Goal: Transaction & Acquisition: Register for event/course

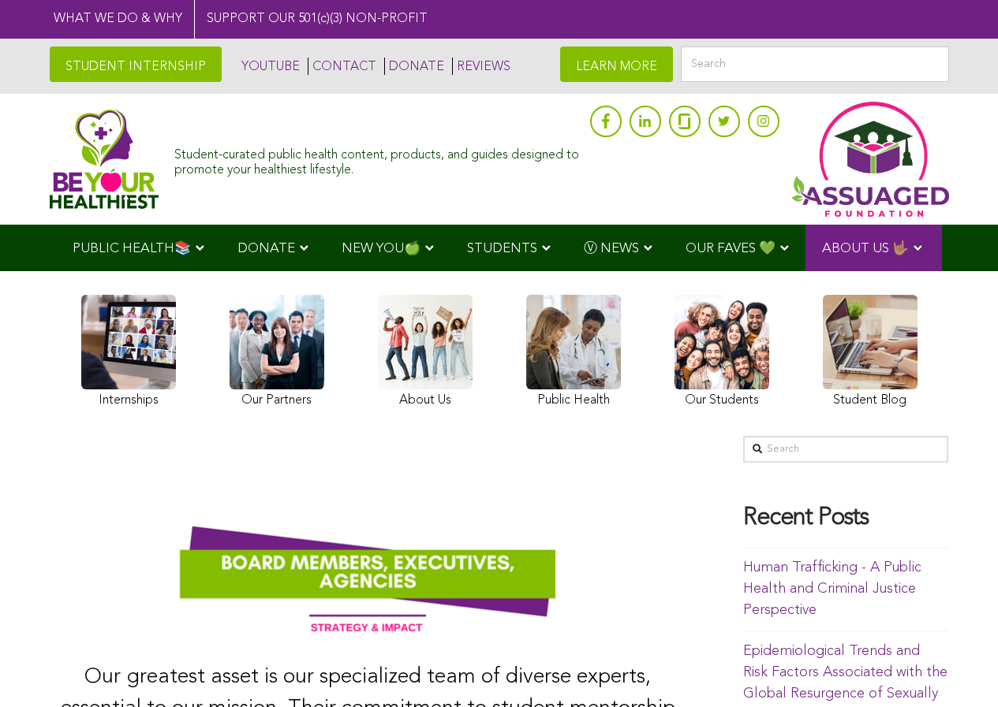
click at [87, 651] on img at bounding box center [368, 572] width 636 height 159
click at [96, 396] on link at bounding box center [128, 354] width 95 height 118
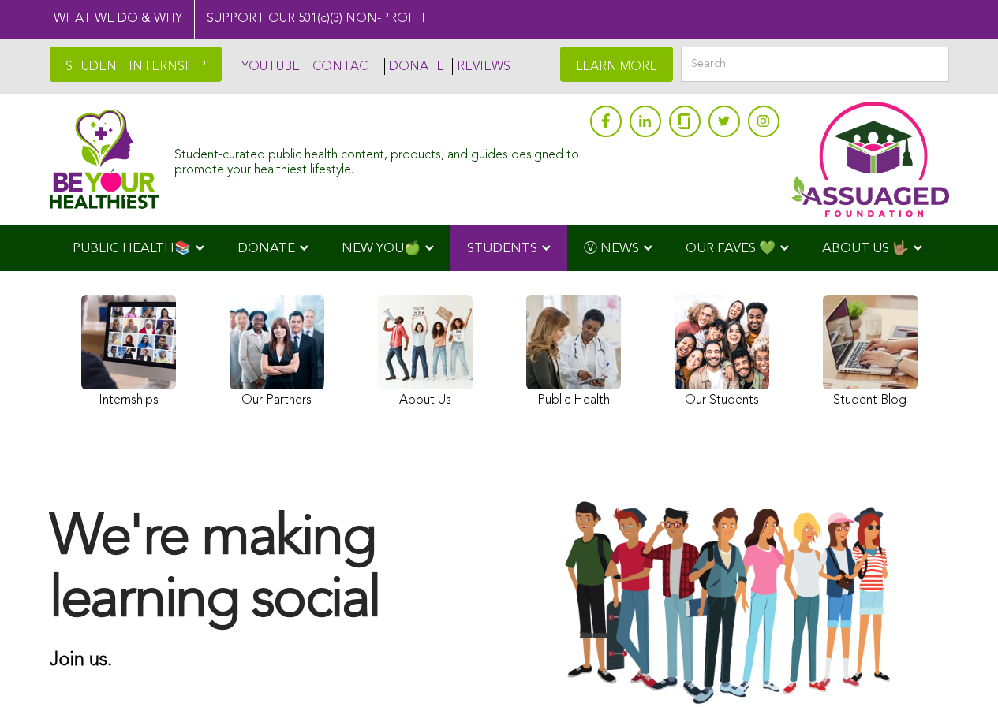
click at [73, 52] on link "STUDENT INTERNSHIP" at bounding box center [136, 64] width 172 height 35
click at [684, 704] on div "We're making learning social Join us." at bounding box center [499, 604] width 931 height 336
